Goal: Check status: Check status

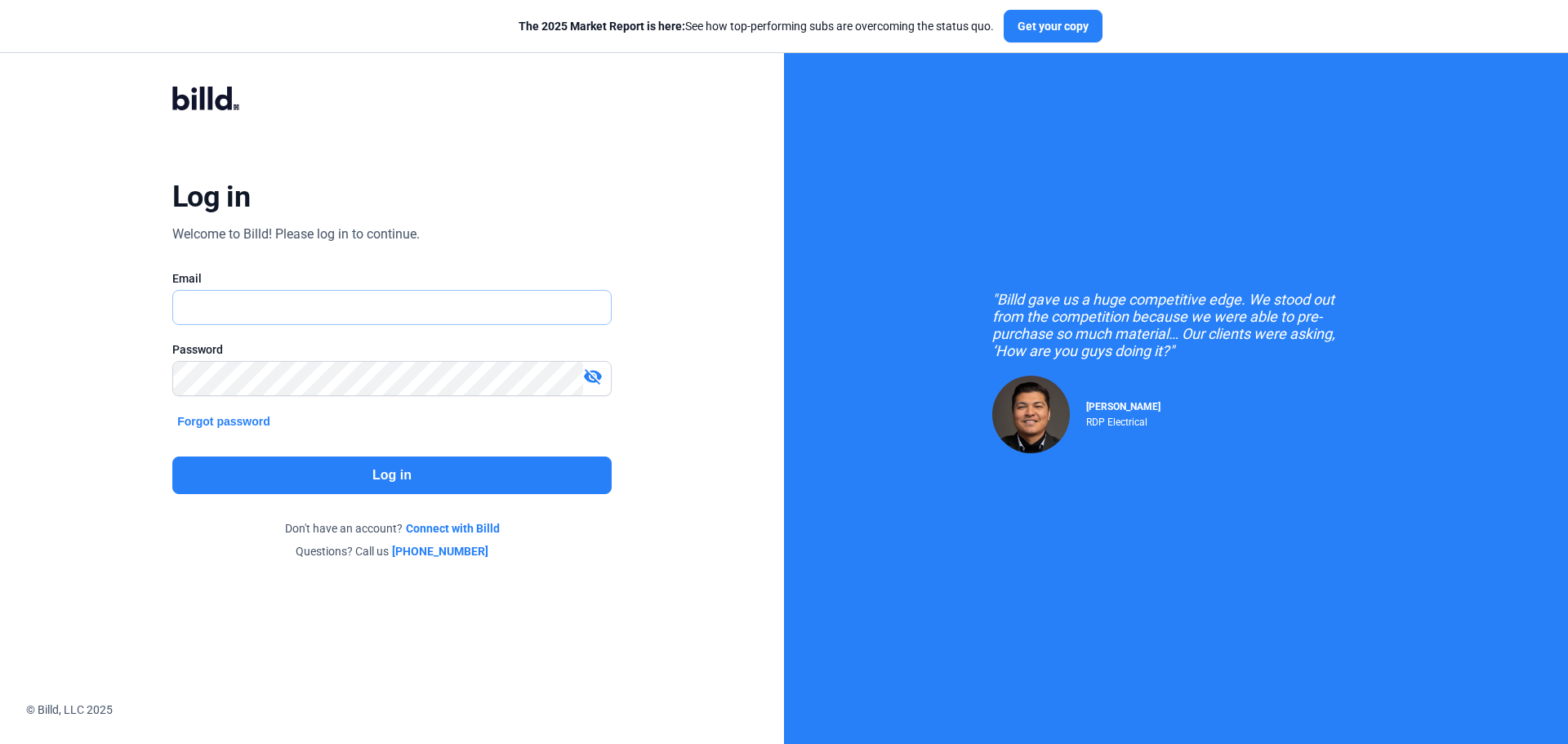
type input "[EMAIL_ADDRESS][DOMAIN_NAME]"
click at [284, 477] on button "Log in" at bounding box center [391, 475] width 440 height 37
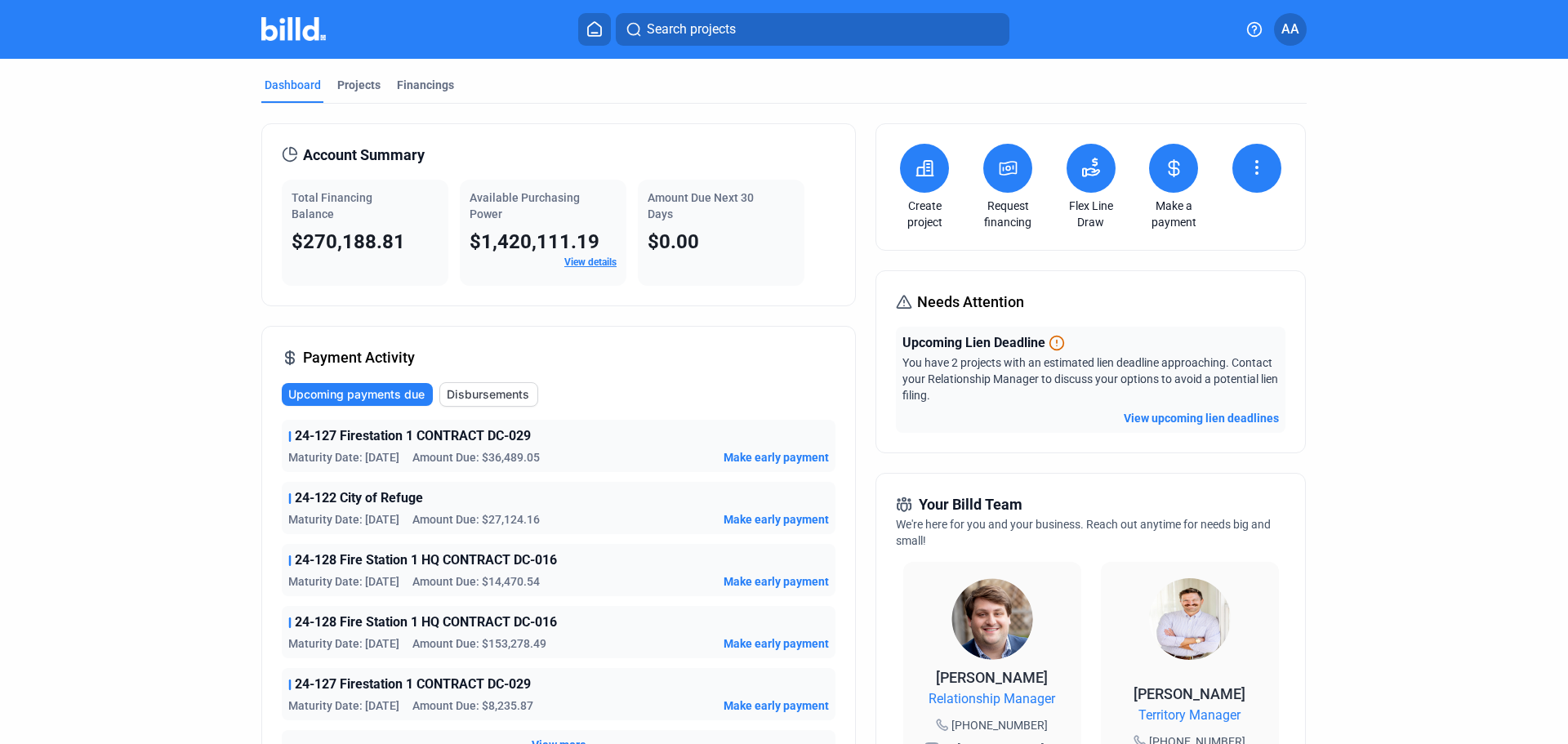
click at [1133, 417] on button "View upcoming lien deadlines" at bounding box center [1201, 418] width 156 height 16
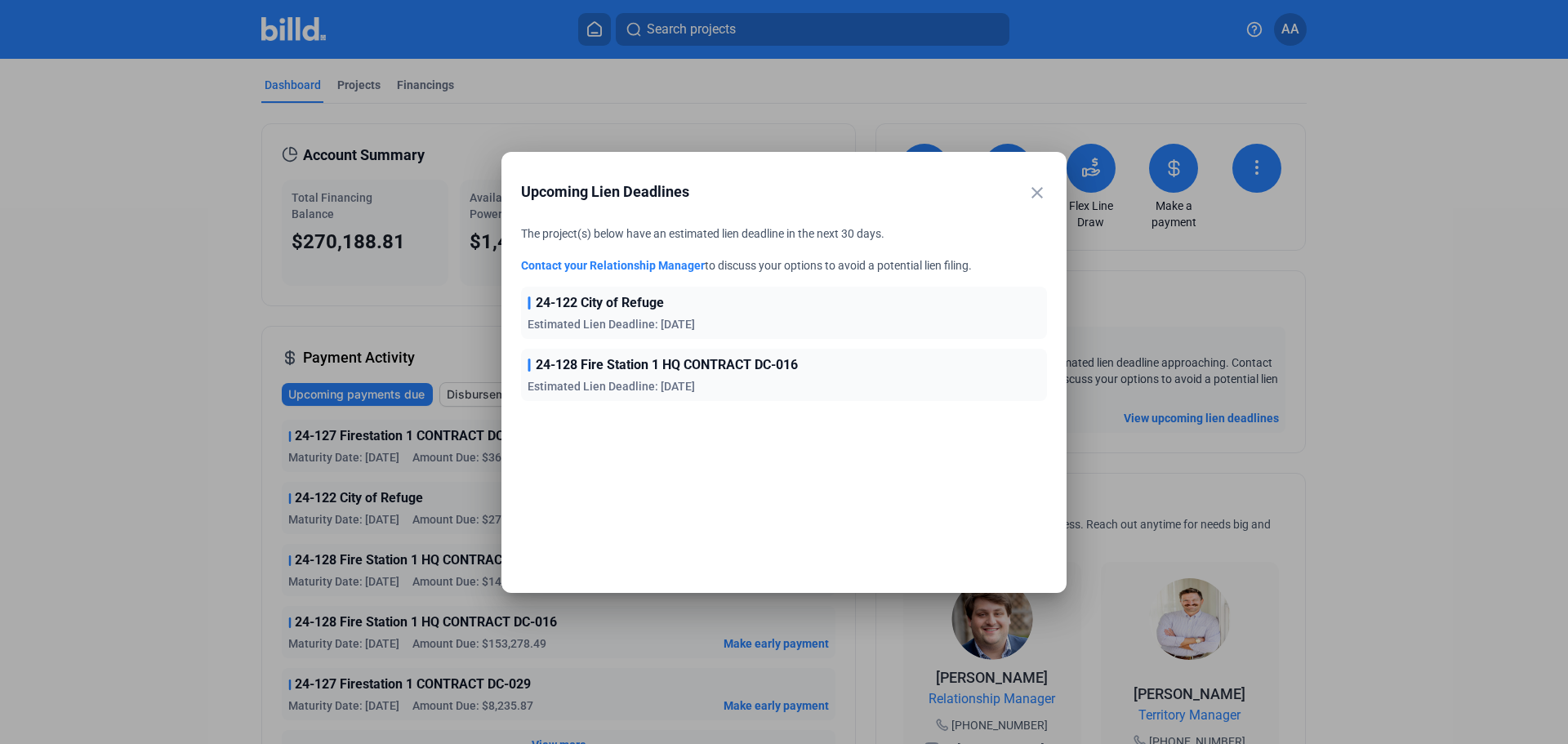
click at [1040, 192] on mat-icon "close" at bounding box center [1037, 193] width 20 height 20
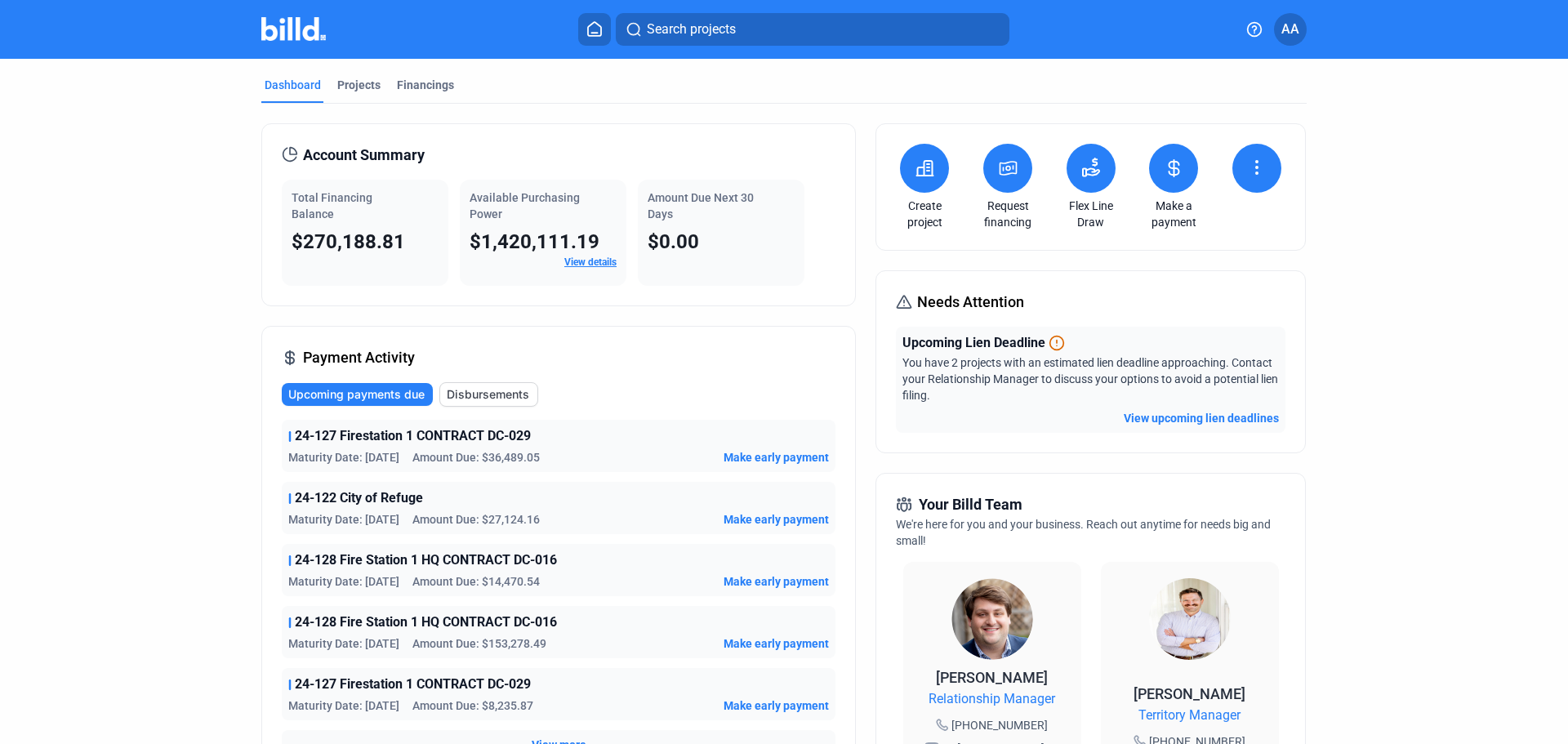
click at [1087, 180] on button at bounding box center [1091, 168] width 49 height 49
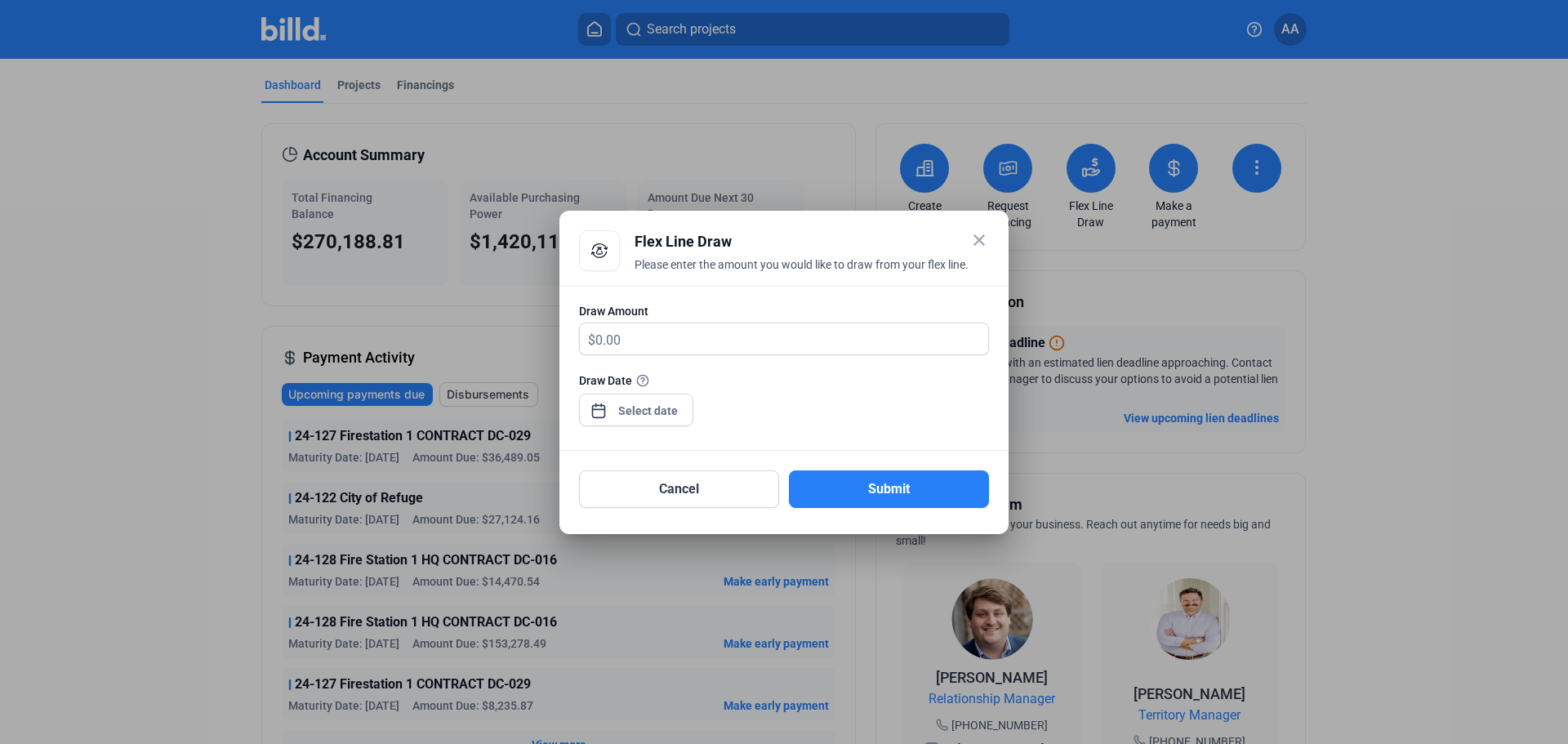
click at [627, 405] on div "close Flex Line Draw Please enter the amount you would like to draw from your f…" at bounding box center [784, 372] width 1568 height 744
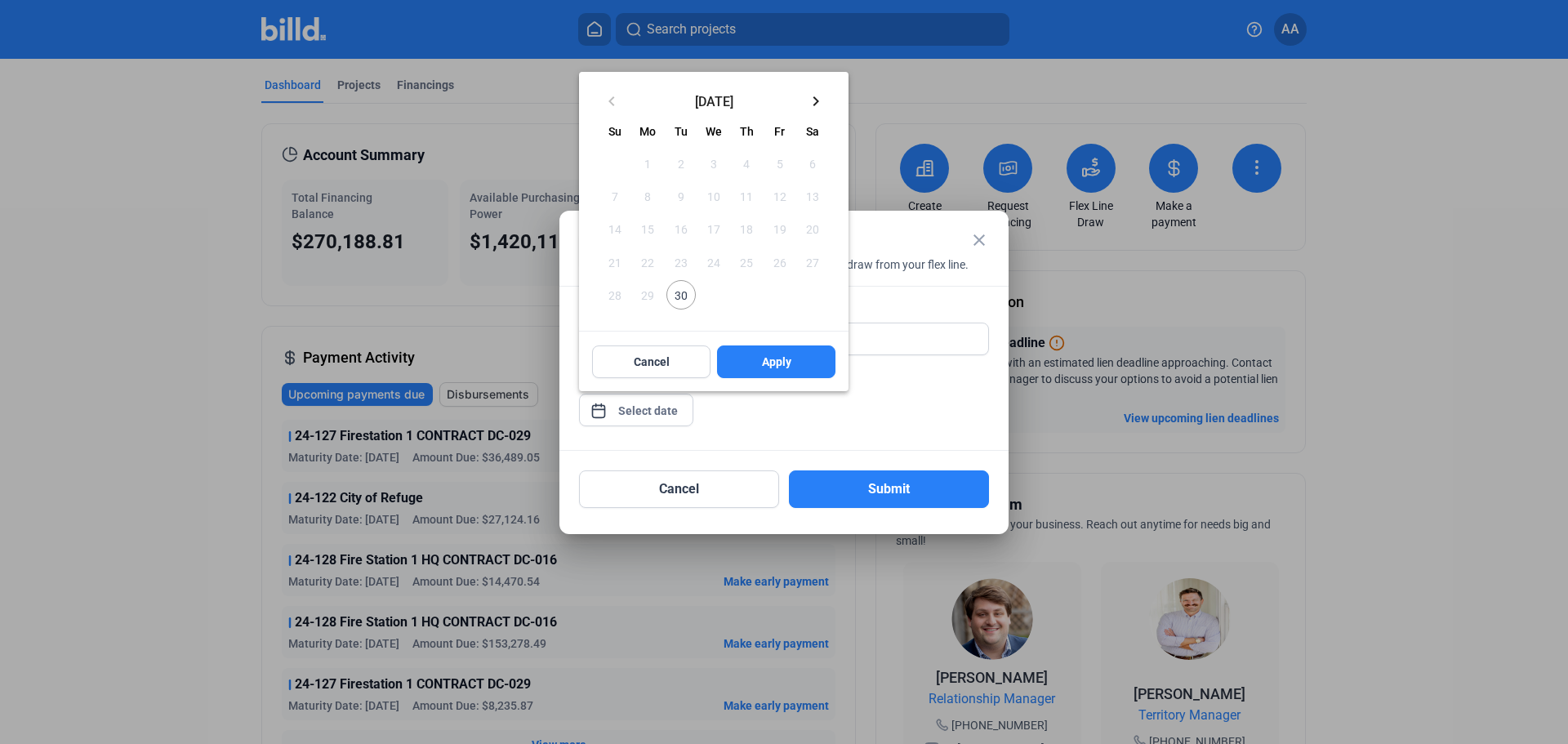
click at [725, 484] on div at bounding box center [784, 372] width 1568 height 744
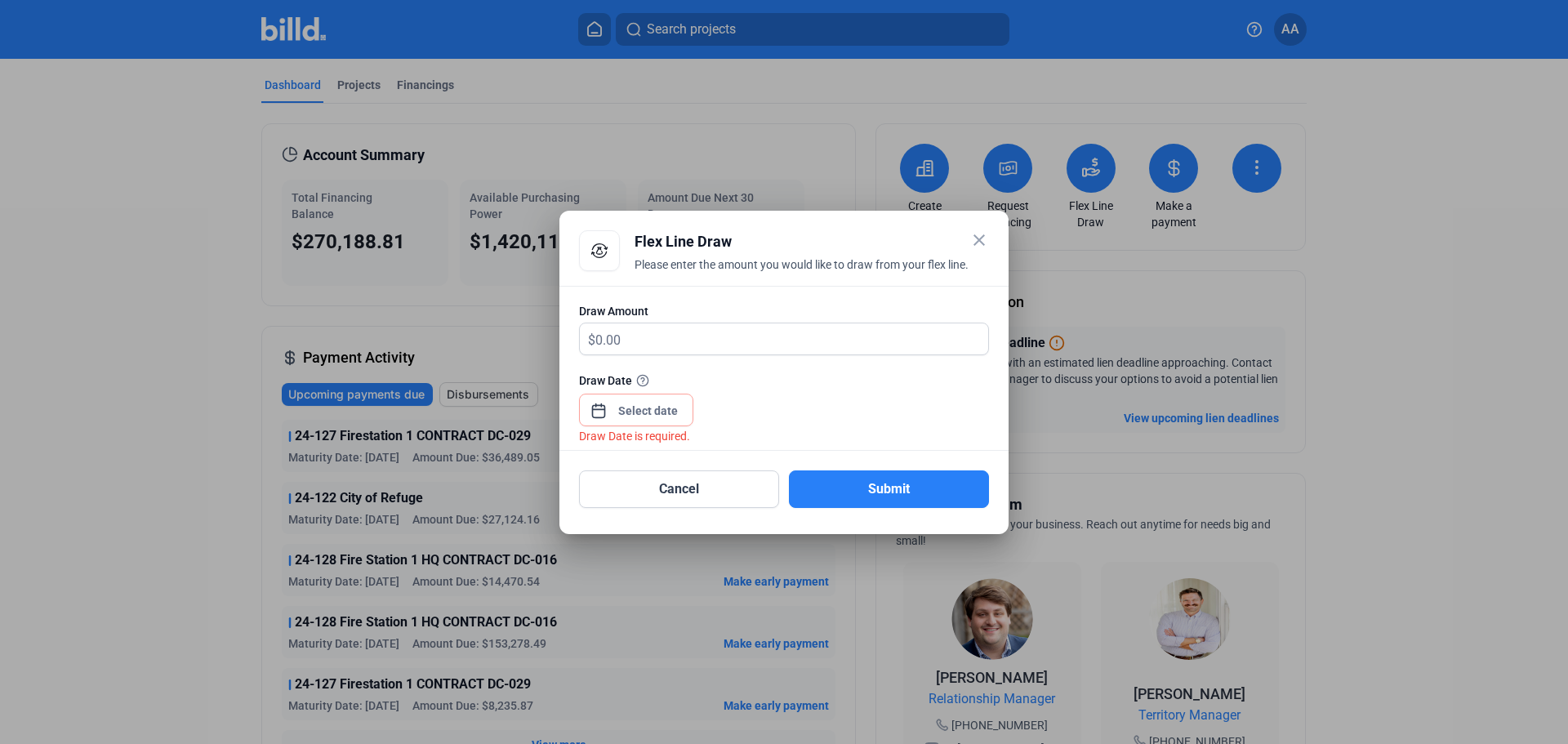
click at [970, 236] on mat-icon "close" at bounding box center [979, 240] width 20 height 20
